Goal: Download file/media

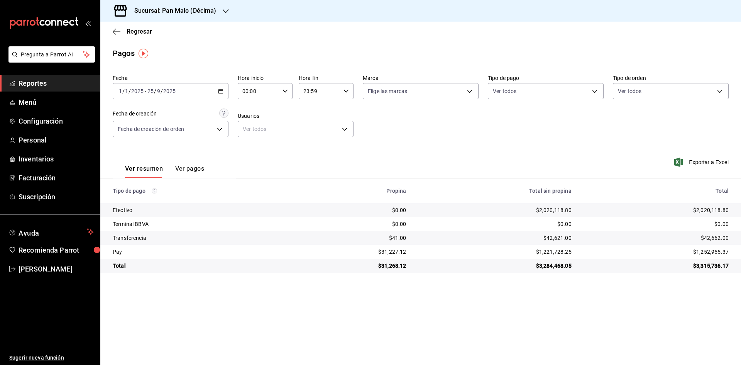
click at [53, 82] on span "Reportes" at bounding box center [56, 83] width 75 height 10
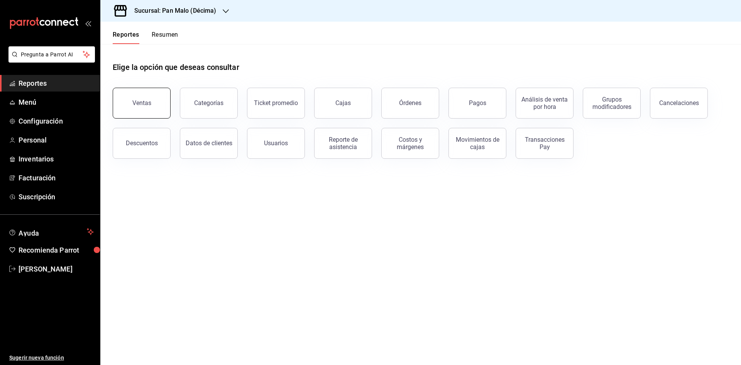
click at [144, 96] on button "Ventas" at bounding box center [142, 103] width 58 height 31
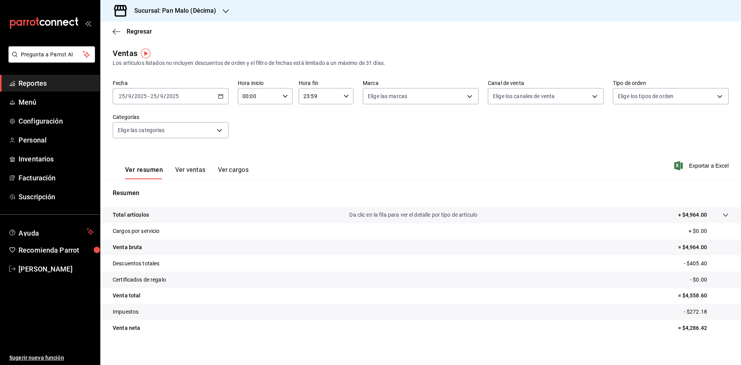
click at [196, 170] on button "Ver ventas" at bounding box center [190, 172] width 31 height 13
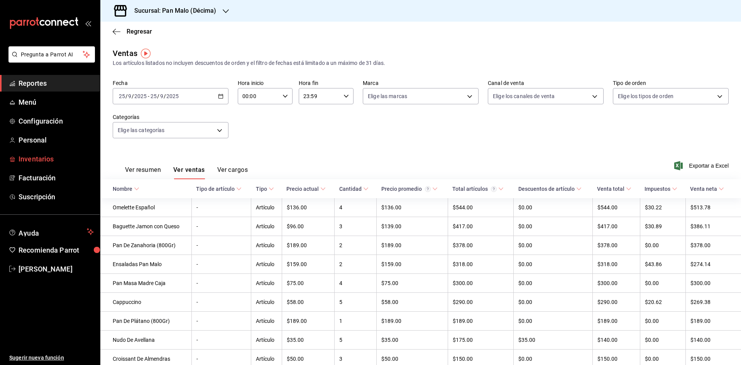
click at [42, 159] on span "Inventarios" at bounding box center [56, 159] width 75 height 10
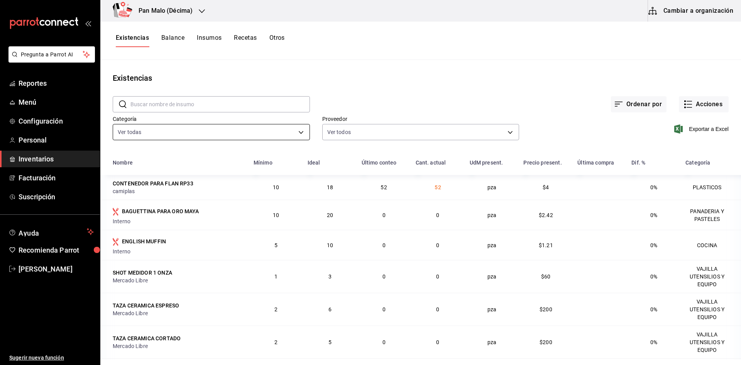
click at [243, 130] on body "Pregunta a Parrot AI Reportes Menú Configuración Personal Inventarios Facturaci…" at bounding box center [370, 179] width 741 height 359
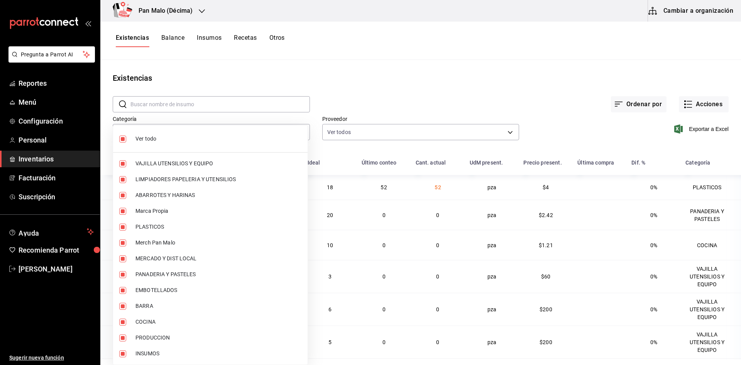
click at [122, 137] on input "checkbox" at bounding box center [122, 139] width 7 height 7
checkbox input "false"
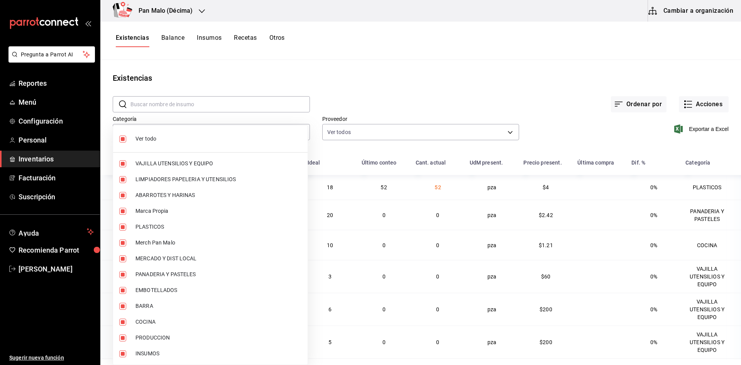
checkbox input "false"
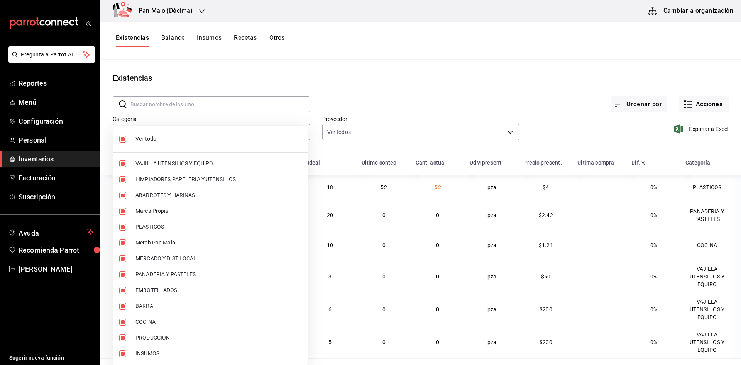
checkbox input "false"
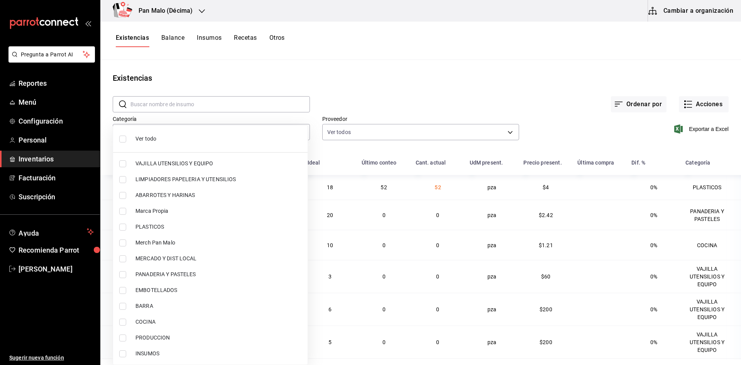
click at [125, 290] on input "checkbox" at bounding box center [122, 290] width 7 height 7
checkbox input "true"
type input "244b5d13-ccc3-40e0-adb2-1f470b7c2b02"
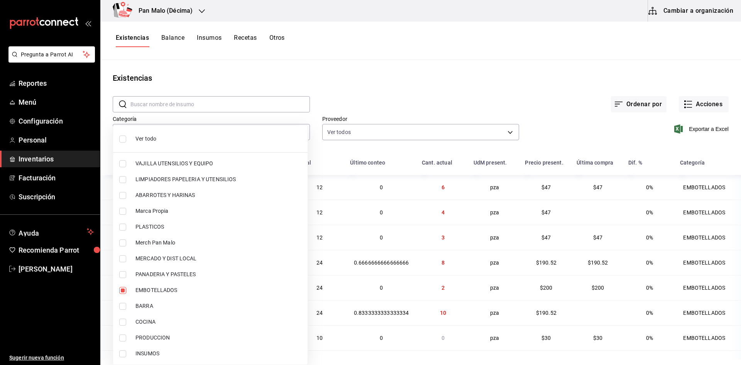
click at [404, 84] on div at bounding box center [370, 182] width 741 height 365
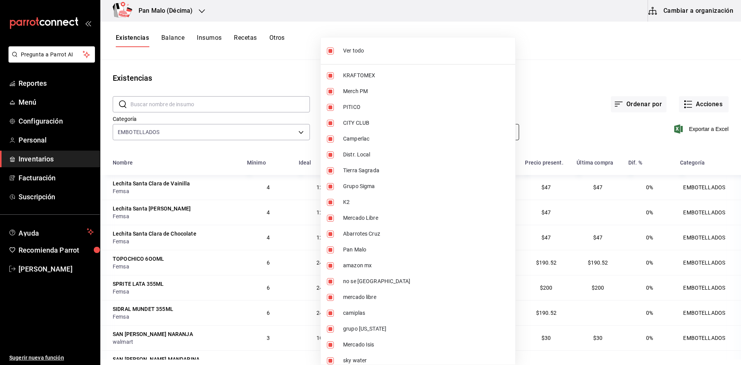
click at [481, 133] on body "Pregunta a Parrot AI Reportes Menú Configuración Personal Inventarios Facturaci…" at bounding box center [370, 179] width 741 height 359
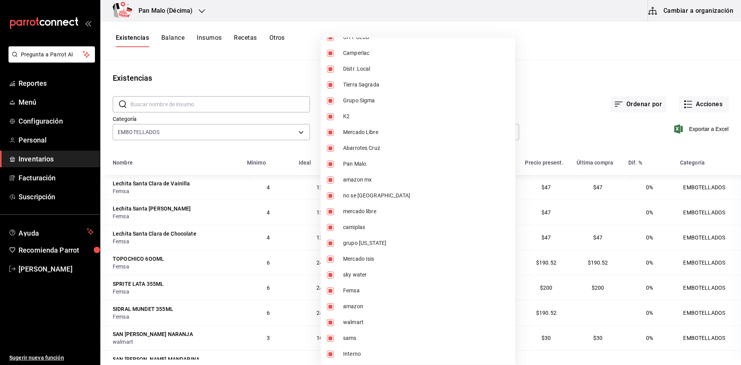
scroll to position [86, 0]
click at [576, 76] on div at bounding box center [370, 182] width 741 height 365
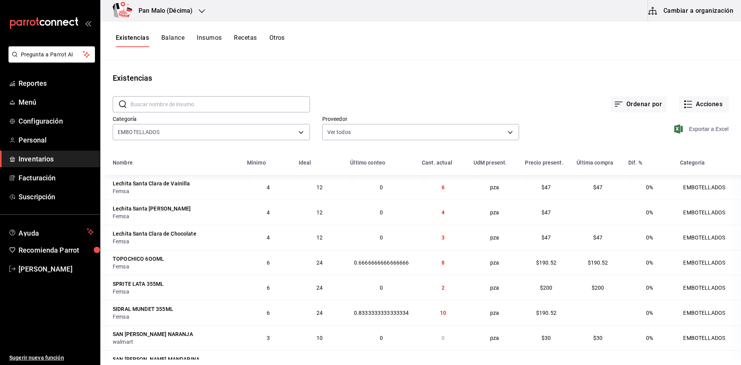
click at [693, 129] on span "Exportar a Excel" at bounding box center [702, 128] width 53 height 9
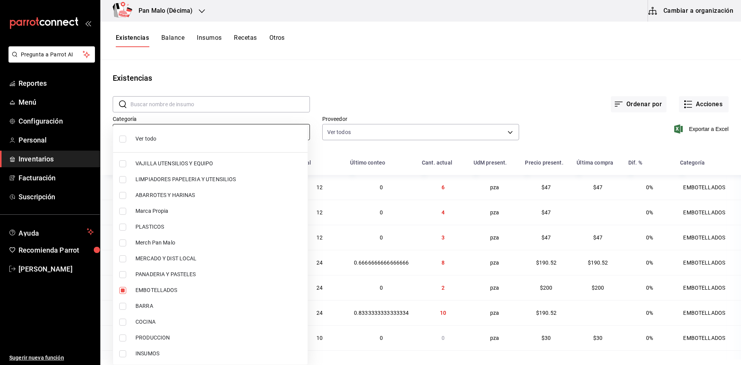
click at [300, 128] on body "Pregunta a Parrot AI Reportes Menú Configuración Personal Inventarios Facturaci…" at bounding box center [370, 179] width 741 height 359
click at [123, 292] on input "checkbox" at bounding box center [122, 290] width 7 height 7
checkbox input "false"
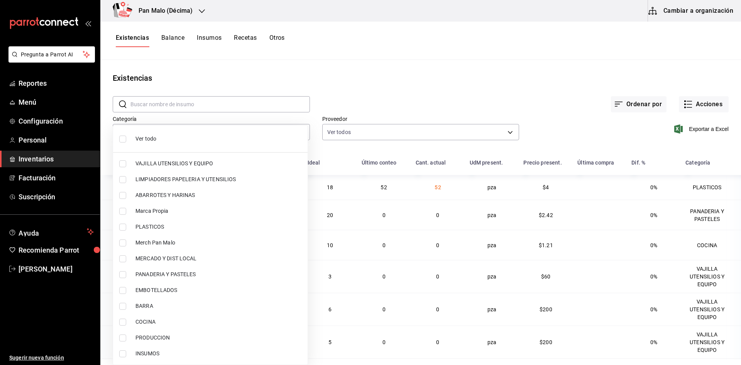
click at [123, 243] on input "checkbox" at bounding box center [122, 242] width 7 height 7
checkbox input "true"
type input "d258234b-eb86-4f23-b0af-7f39f8376d1d"
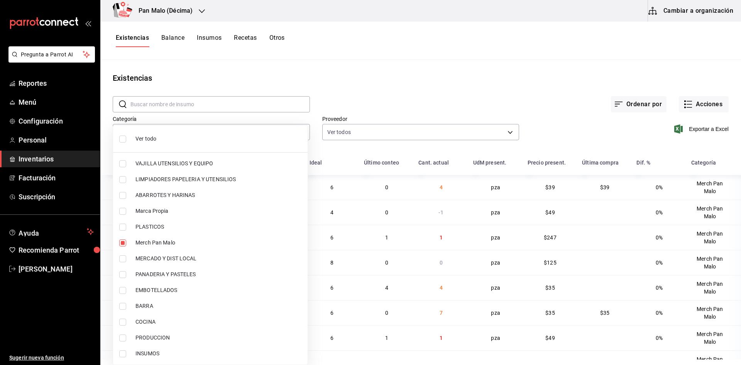
click at [401, 97] on div at bounding box center [370, 182] width 741 height 365
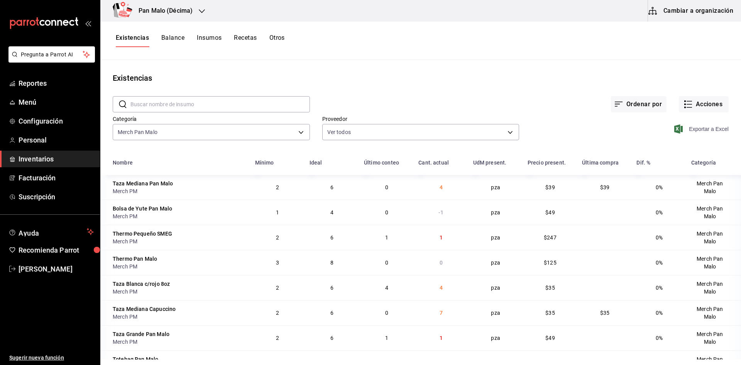
click at [709, 127] on span "Exportar a Excel" at bounding box center [702, 128] width 53 height 9
click at [708, 129] on span "Exportar a Excel" at bounding box center [702, 128] width 53 height 9
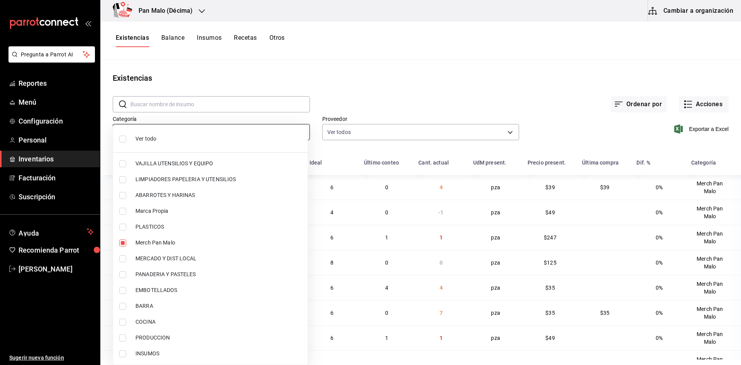
click at [285, 133] on body "Pregunta a Parrot AI Reportes Menú Configuración Personal Inventarios Facturaci…" at bounding box center [370, 179] width 741 height 359
click at [122, 243] on input "checkbox" at bounding box center [122, 242] width 7 height 7
checkbox input "false"
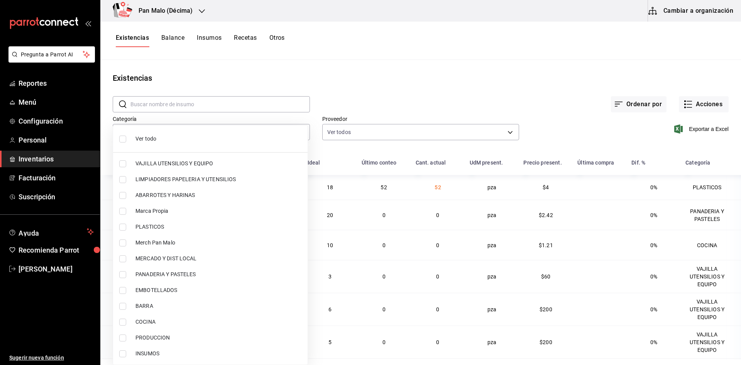
click at [125, 226] on input "checkbox" at bounding box center [122, 227] width 7 height 7
checkbox input "true"
click at [422, 68] on div at bounding box center [370, 182] width 741 height 365
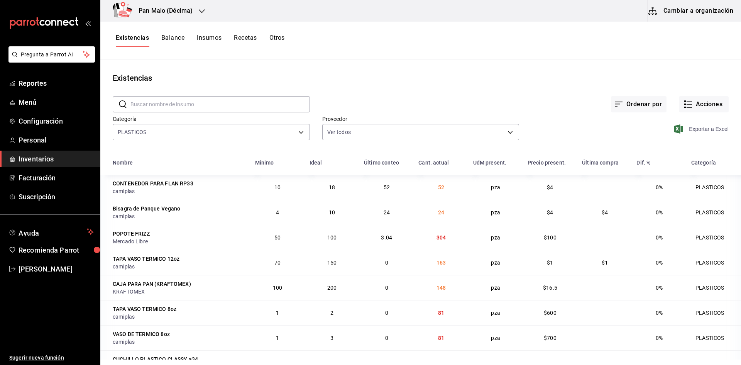
click at [702, 125] on span "Exportar a Excel" at bounding box center [702, 128] width 53 height 9
click at [301, 131] on body "Pregunta a Parrot AI Reportes Menú Configuración Personal Inventarios Facturaci…" at bounding box center [370, 179] width 741 height 359
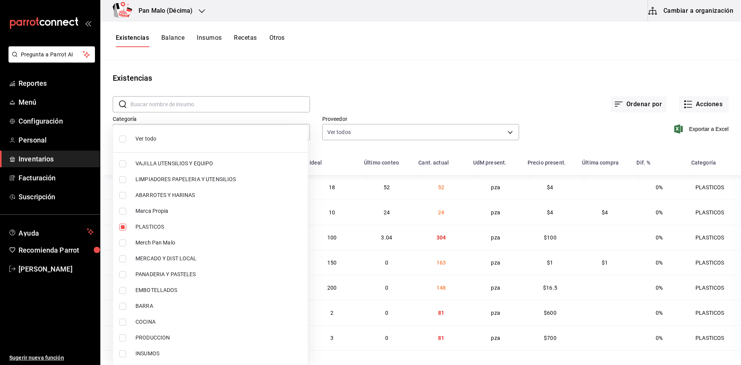
click at [173, 216] on li "Marca Propia" at bounding box center [210, 211] width 195 height 16
type input "845d24ca-60dd-4e7e-b3c9-ca2702778d83,57a97c15-a577-4602-bf7e-77eca11ca1d4"
checkbox input "true"
click at [125, 228] on input "checkbox" at bounding box center [122, 227] width 7 height 7
checkbox input "false"
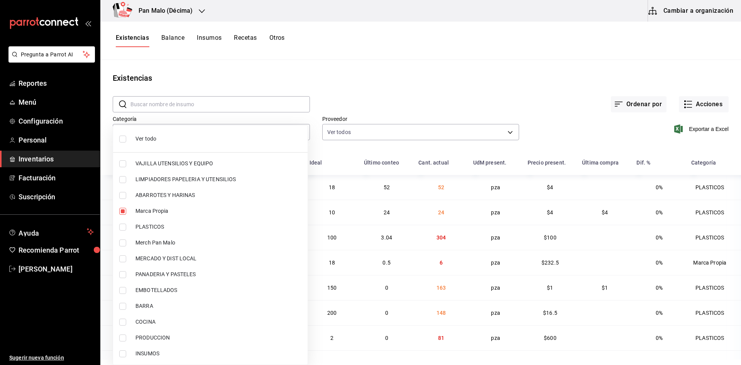
type input "57a97c15-a577-4602-bf7e-77eca11ca1d4"
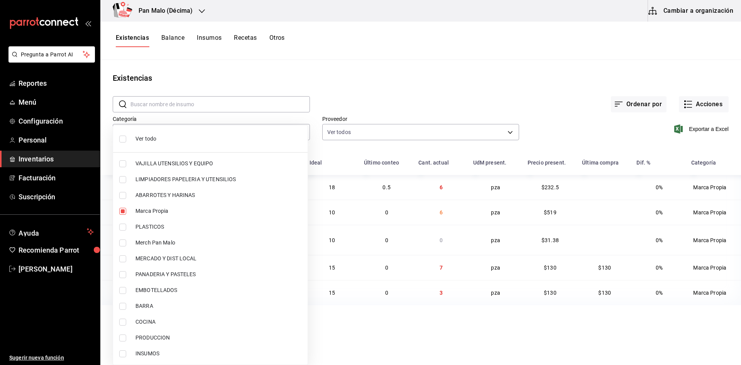
click at [427, 84] on div at bounding box center [370, 182] width 741 height 365
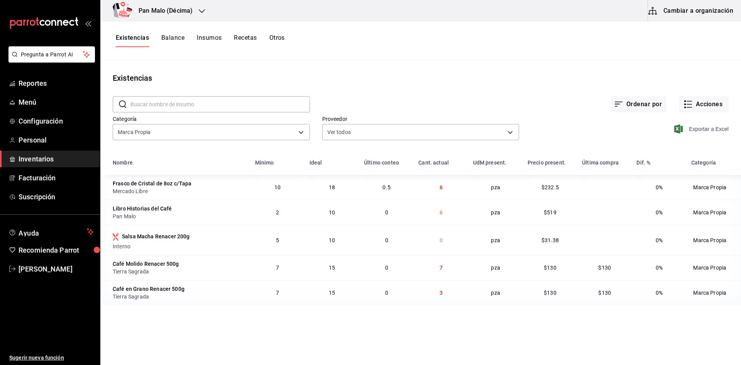
click at [695, 129] on span "Exportar a Excel" at bounding box center [702, 128] width 53 height 9
click at [56, 86] on span "Reportes" at bounding box center [56, 83] width 75 height 10
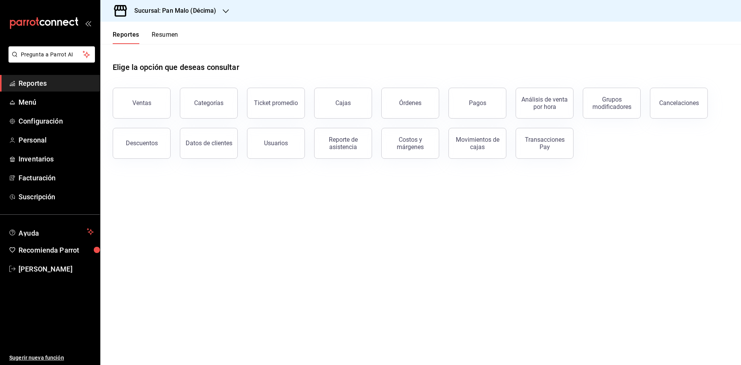
click at [689, 327] on main "Elige la opción que deseas consultar Ventas Categorías Ticket promedio Cajas Ór…" at bounding box center [420, 204] width 641 height 321
